Goal: Information Seeking & Learning: Check status

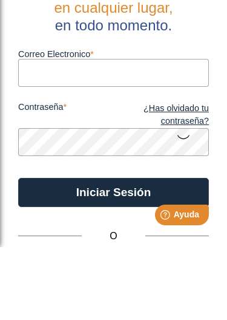
type input "[EMAIL_ADDRESS][DOMAIN_NAME]"
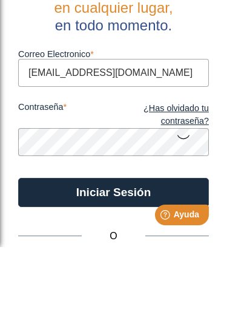
click at [113, 251] on button "Iniciar Sesión" at bounding box center [113, 265] width 191 height 29
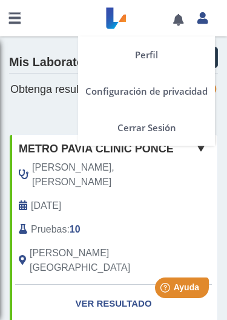
click at [200, 15] on icon at bounding box center [203, 17] width 10 height 9
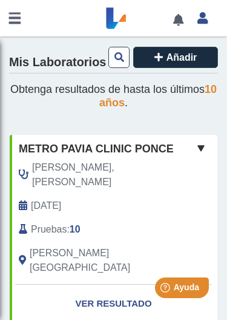
click at [45, 73] on div "Mis Laboratorios Añadir" at bounding box center [113, 59] width 209 height 28
click at [169, 15] on link at bounding box center [178, 19] width 25 height 9
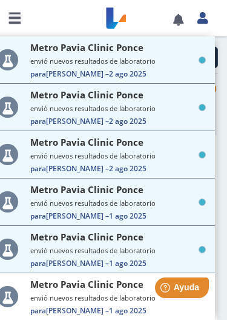
scroll to position [15, 0]
click at [56, 163] on span "Para [PERSON_NAME] – 2 ago 2025" at bounding box center [118, 168] width 176 height 10
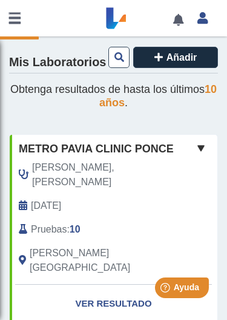
scroll to position [0, 0]
click at [183, 20] on link at bounding box center [178, 19] width 25 height 9
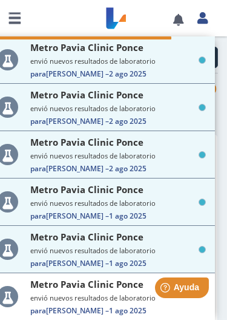
click at [54, 66] on small "envió nuevos resultados de laboratorio" at bounding box center [118, 60] width 176 height 9
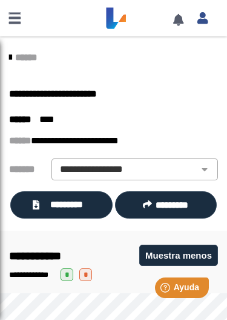
click at [72, 170] on select "**********" at bounding box center [135, 169] width 160 height 15
select select "***"
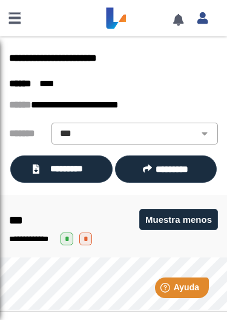
scroll to position [35, 0]
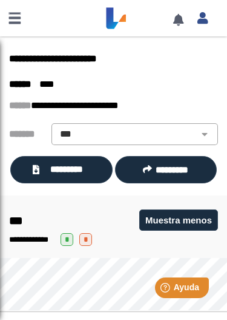
click at [204, 135] on select "**********" at bounding box center [135, 134] width 160 height 15
select select
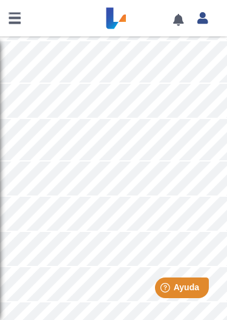
scroll to position [787, 0]
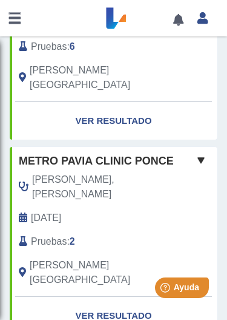
scroll to position [564, 0]
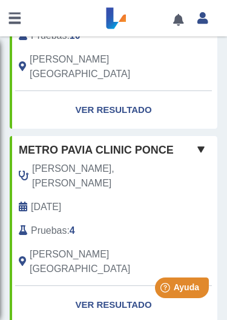
click at [175, 24] on link at bounding box center [178, 19] width 25 height 9
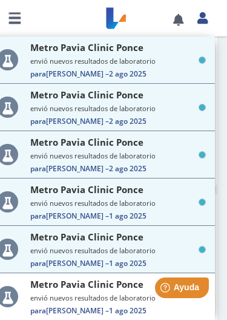
scroll to position [133, 0]
click at [49, 65] on small "envió nuevos resultados de laboratorio" at bounding box center [118, 60] width 176 height 9
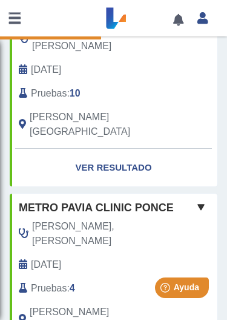
click at [175, 18] on link at bounding box center [178, 19] width 25 height 9
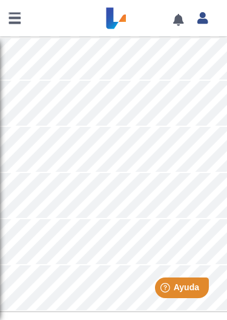
scroll to position [2292, 0]
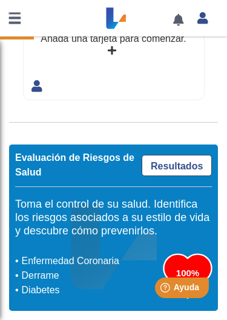
scroll to position [1080, 0]
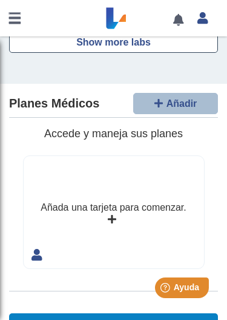
scroll to position [1083, 0]
